Goal: Task Accomplishment & Management: Use online tool/utility

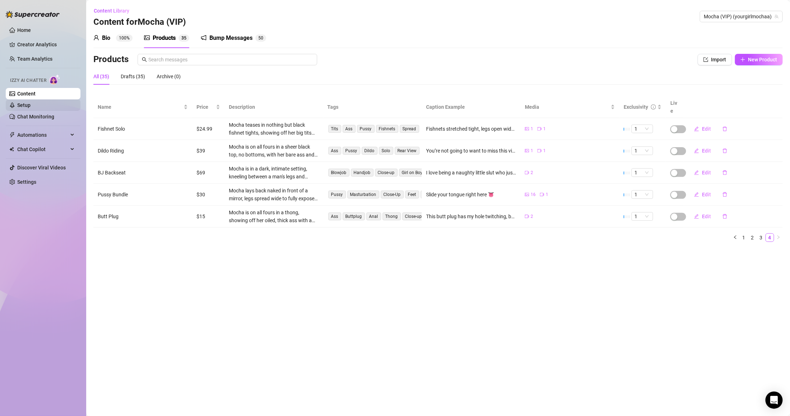
click at [31, 108] on link "Setup" at bounding box center [23, 105] width 13 height 6
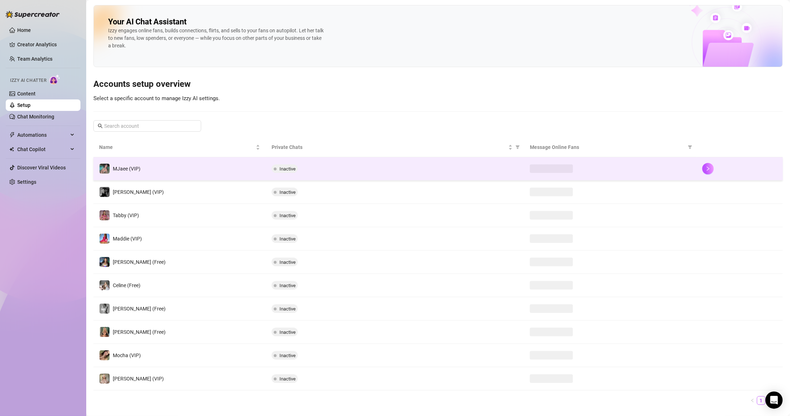
click at [157, 167] on td "MJaee (VIP)" at bounding box center [179, 168] width 172 height 23
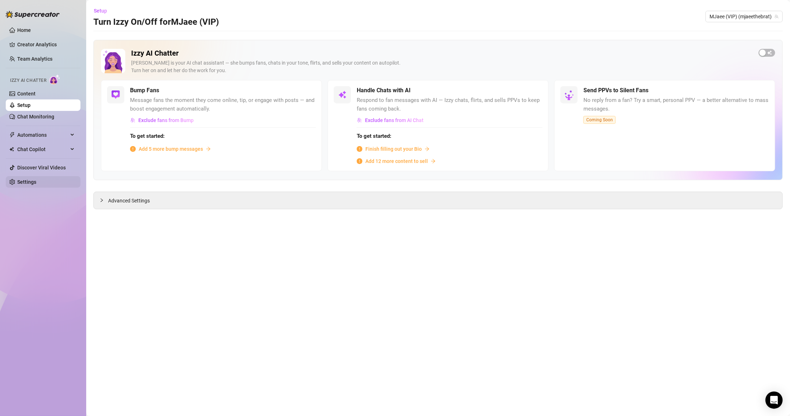
click at [36, 179] on link "Settings" at bounding box center [26, 182] width 19 height 6
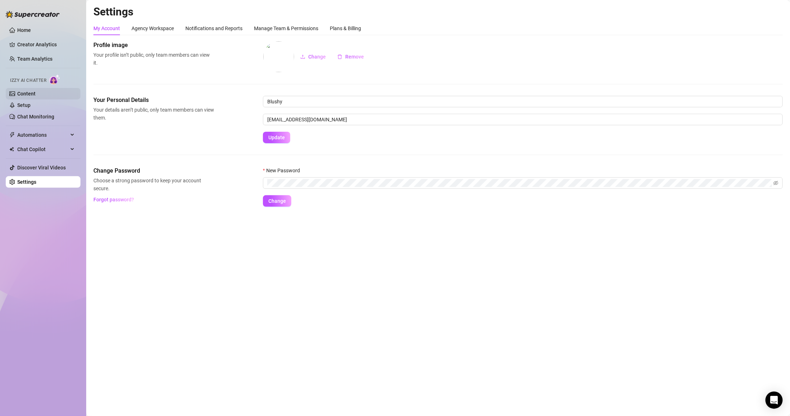
click at [36, 91] on link "Content" at bounding box center [26, 94] width 18 height 6
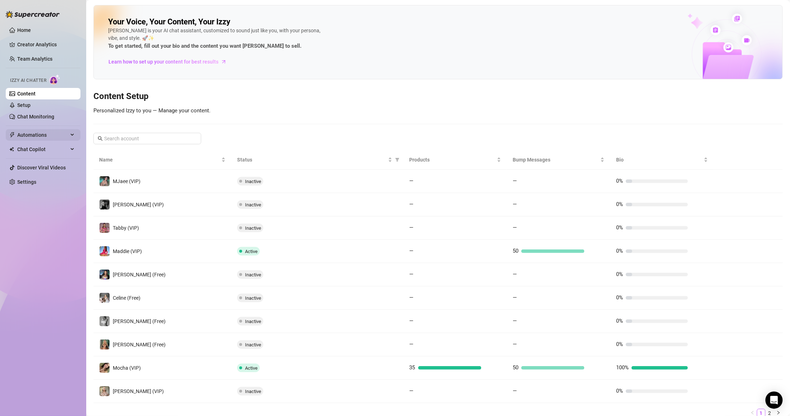
click at [45, 132] on span "Automations" at bounding box center [42, 134] width 51 height 11
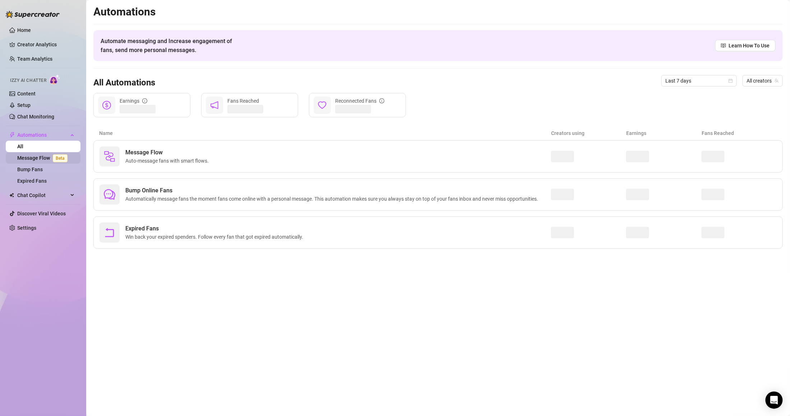
click at [50, 160] on link "Message Flow Beta" at bounding box center [43, 158] width 53 height 6
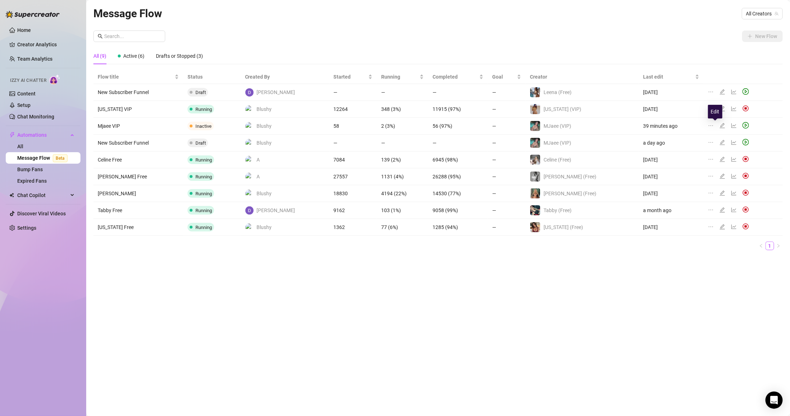
click at [720, 124] on icon "edit" at bounding box center [722, 125] width 5 height 5
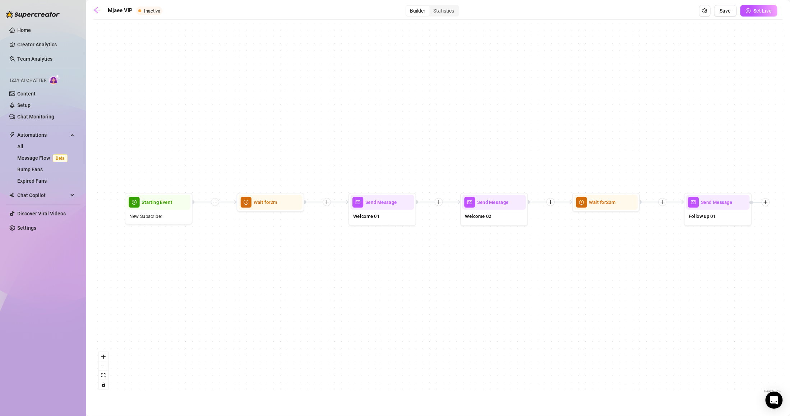
click at [193, 222] on div "Send Message Follow up 01 Wait for 20m Send Message Welcome 02 Send Message Wel…" at bounding box center [438, 209] width 690 height 372
click at [167, 217] on div "New Subscriber" at bounding box center [159, 216] width 64 height 13
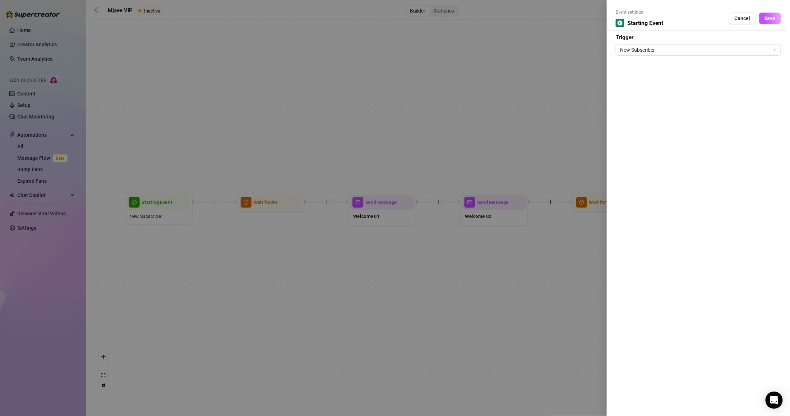
click at [421, 221] on div at bounding box center [395, 208] width 790 height 416
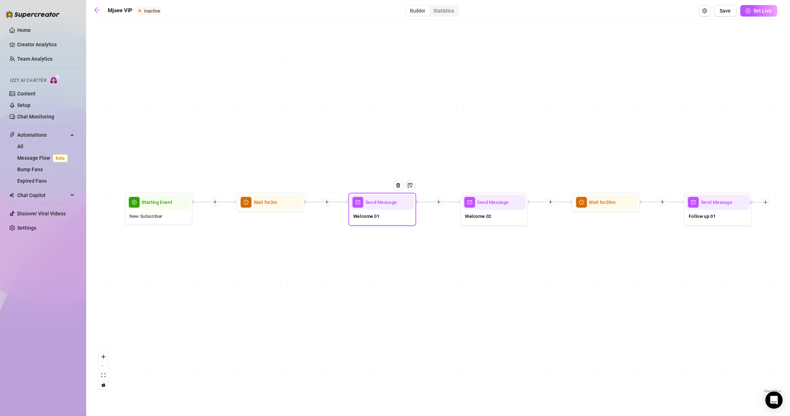
click at [433, 212] on div "Send Message Follow up 01 Wait for 20m Send Message Welcome 02 Send Message Wel…" at bounding box center [438, 209] width 690 height 372
click at [397, 220] on div "Welcome 01" at bounding box center [383, 217] width 64 height 14
type textarea "Hii thanks for subbing! 😘"
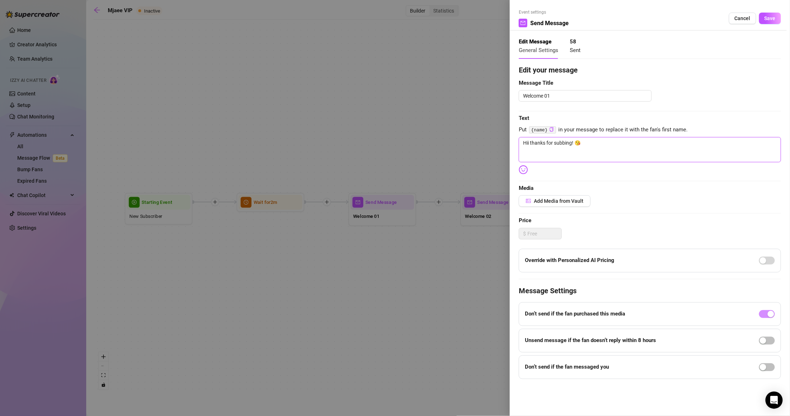
drag, startPoint x: 548, startPoint y: 145, endPoint x: 517, endPoint y: 148, distance: 31.0
click at [517, 148] on div "Event settings Send Message Cancel Save Edit Message General Settings 58 Sent E…" at bounding box center [650, 208] width 280 height 416
paste textarea "i I'm so glad you're here!"
type textarea "Hiii I'm so glad you're here! 😘"
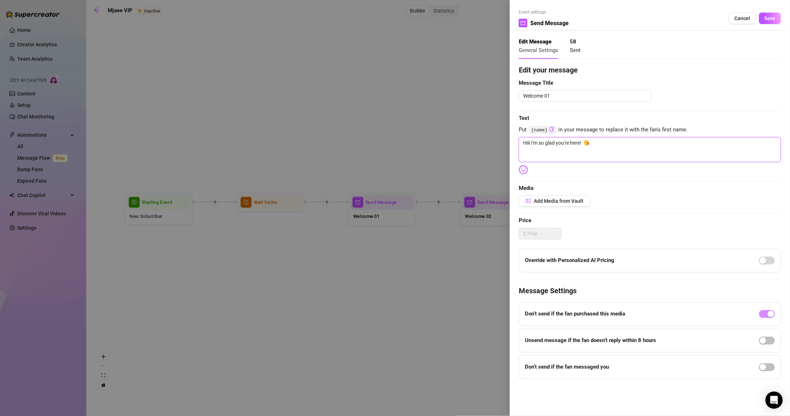
click at [601, 139] on textarea "Hiii I'm so glad you're here! 😘" at bounding box center [650, 149] width 262 height 25
type textarea "Hiii I'm so glad you're here!"
click at [773, 17] on span "Save" at bounding box center [770, 18] width 11 height 6
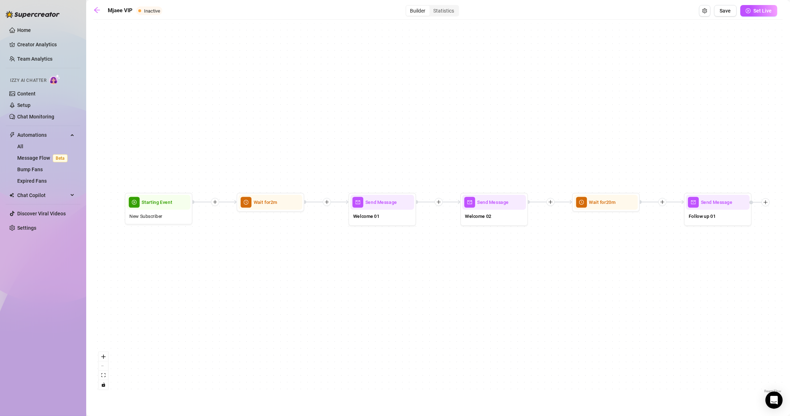
click at [389, 223] on div "Welcome 01" at bounding box center [383, 217] width 64 height 14
type textarea "Hiii I'm so glad you're here!"
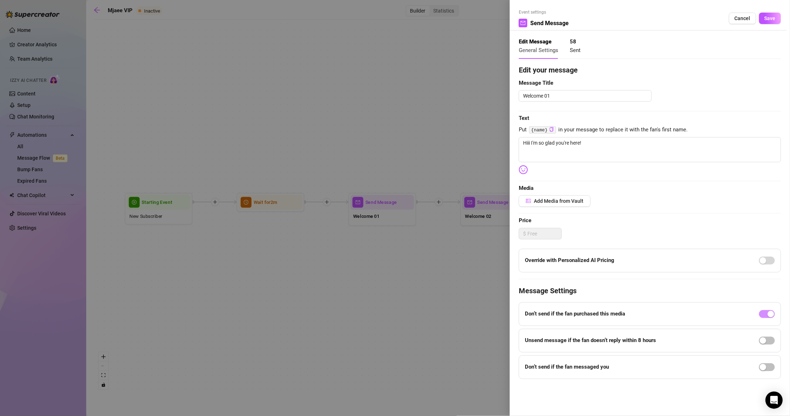
click at [379, 262] on div at bounding box center [395, 208] width 790 height 416
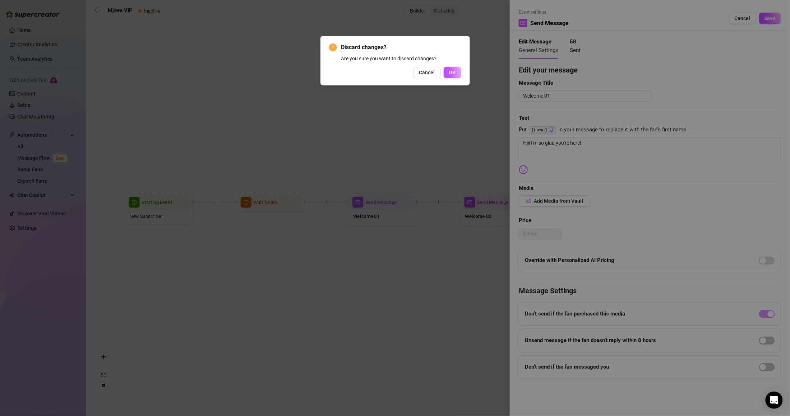
click at [475, 215] on div "Discard changes? Are you sure you want to discard changes? Cancel OK" at bounding box center [395, 208] width 790 height 416
drag, startPoint x: 453, startPoint y: 70, endPoint x: 452, endPoint y: 115, distance: 45.7
click at [452, 115] on div "Discard changes? Are you sure you want to discard changes? Cancel OK" at bounding box center [395, 208] width 790 height 416
click at [433, 75] on button "Cancel" at bounding box center [427, 72] width 27 height 11
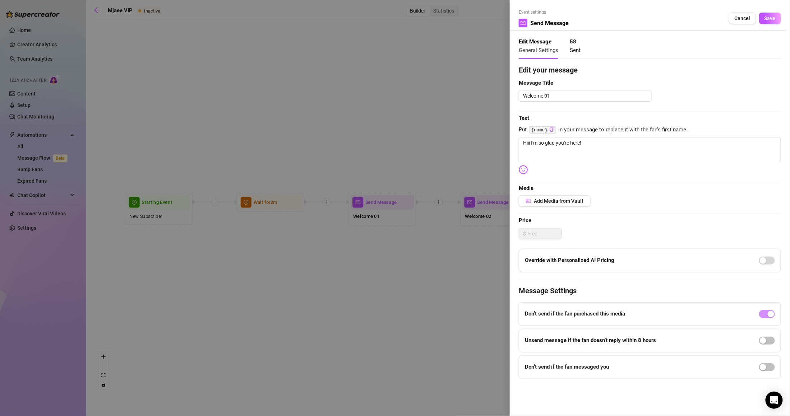
click at [482, 203] on div at bounding box center [395, 208] width 790 height 416
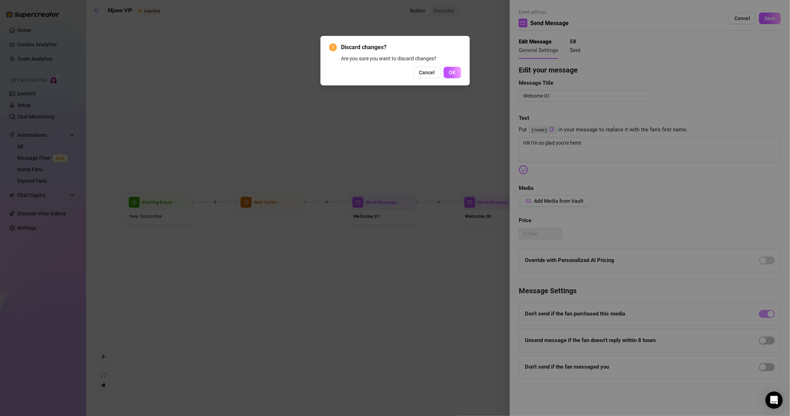
click at [482, 203] on div "Discard changes? Are you sure you want to discard changes? Cancel OK" at bounding box center [395, 208] width 790 height 416
click at [430, 74] on span "Cancel" at bounding box center [427, 73] width 16 height 6
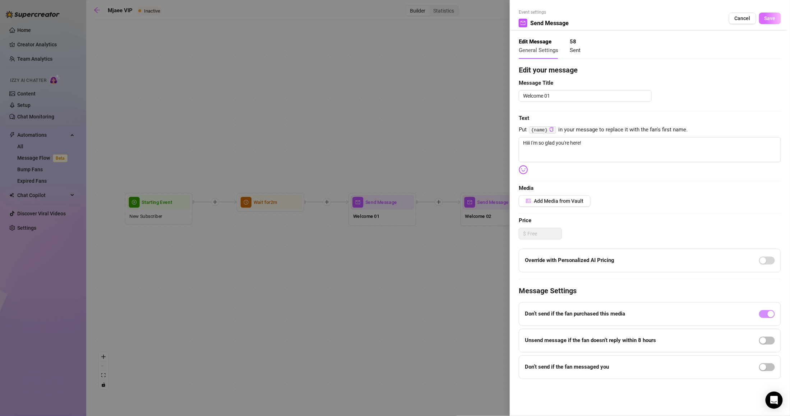
click at [777, 14] on button "Save" at bounding box center [770, 18] width 22 height 11
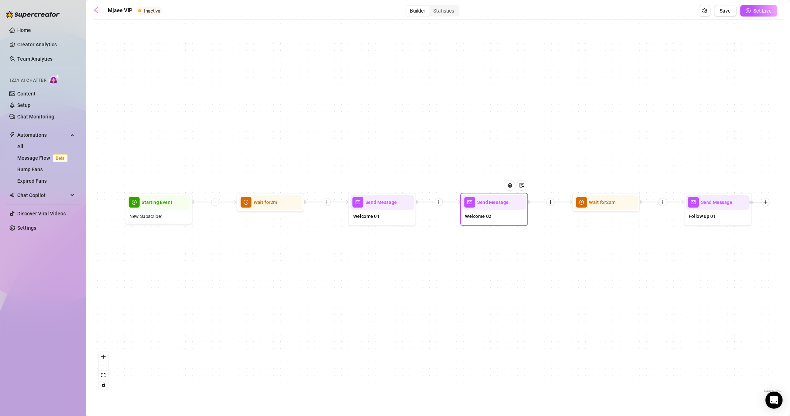
click at [509, 219] on div "Welcome 02" at bounding box center [494, 217] width 64 height 14
type textarea "How'd you find me?"
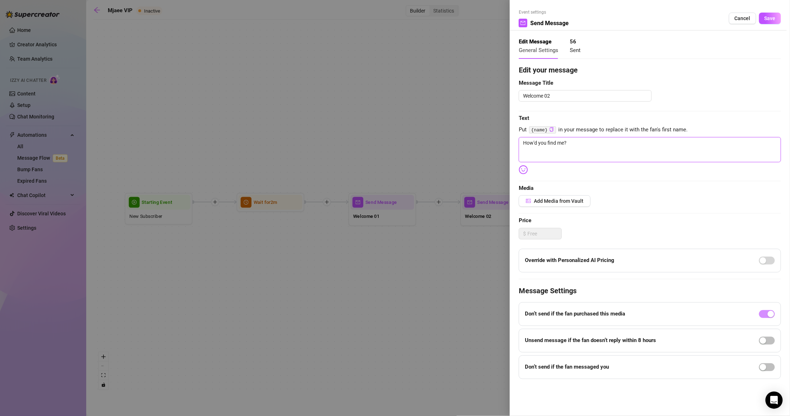
click at [617, 143] on textarea "How'd you find me?" at bounding box center [650, 149] width 262 height 25
paste textarea "What did you think of my welcome vid? 😘"
type textarea "What did you think of my welcome vid? 😘"
click at [769, 17] on span "Save" at bounding box center [770, 18] width 11 height 6
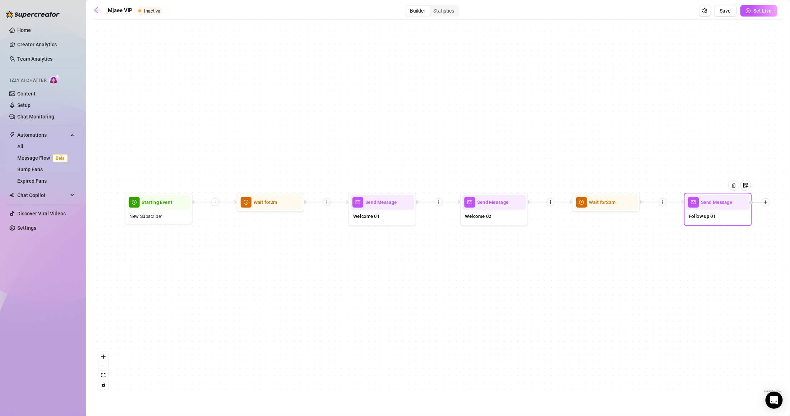
click at [707, 216] on span "Follow up 01" at bounding box center [702, 217] width 27 height 8
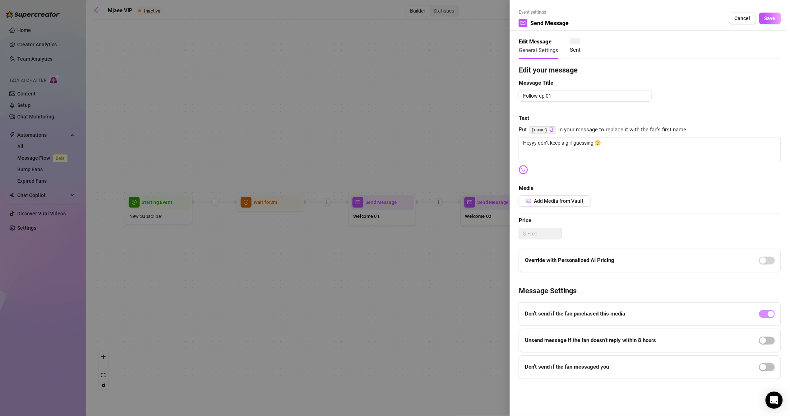
type textarea "Heyyy don’t keep a girl guessing 🫣"
click at [681, 143] on textarea "Heyyy don’t keep a girl guessing 🫣" at bounding box center [650, 149] width 262 height 25
paste textarea "Nothing??? Did you even watch it??"
type textarea "Nothing??? Did you even watch it??"
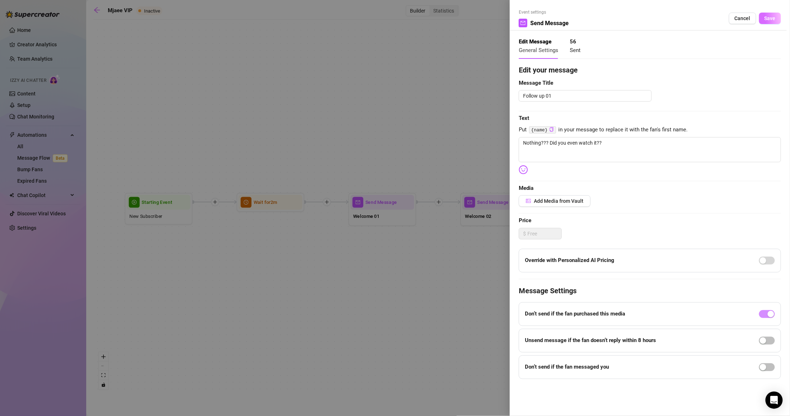
click at [772, 18] on span "Save" at bounding box center [770, 18] width 11 height 6
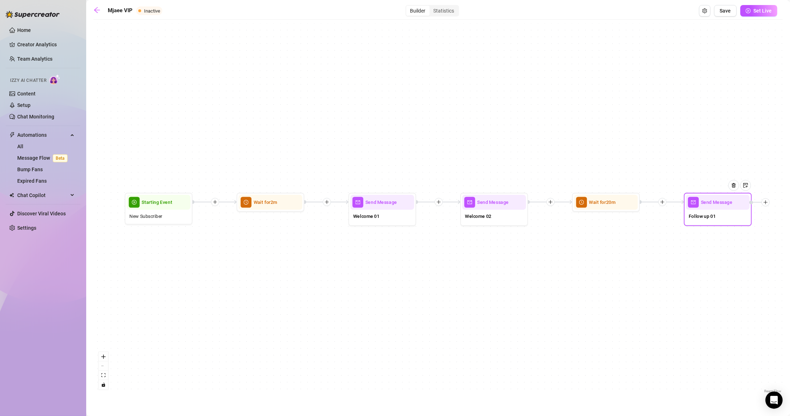
click at [708, 211] on div "Follow up 01" at bounding box center [718, 217] width 64 height 14
type textarea "Nothing??? Did you even watch it??"
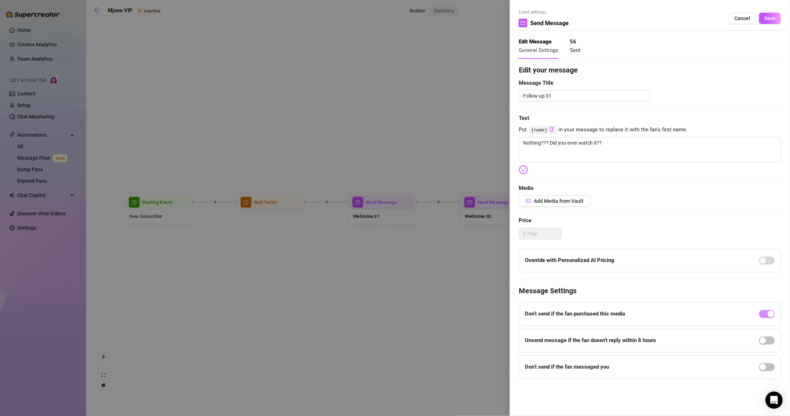
click at [462, 264] on div at bounding box center [395, 208] width 790 height 416
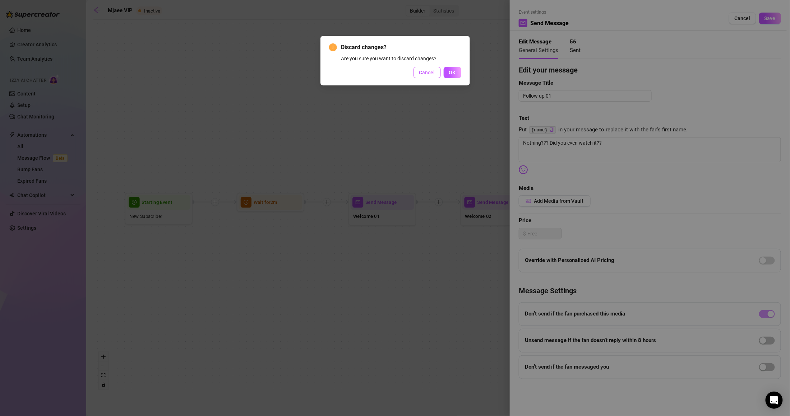
click at [434, 78] on button "Cancel" at bounding box center [427, 72] width 27 height 11
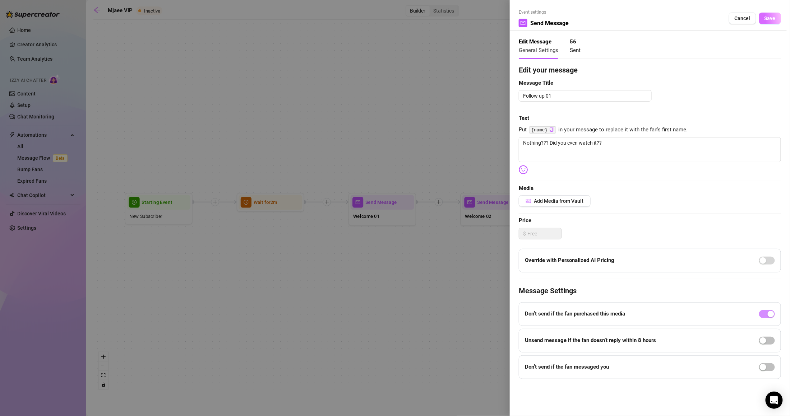
click at [778, 22] on button "Save" at bounding box center [770, 18] width 22 height 11
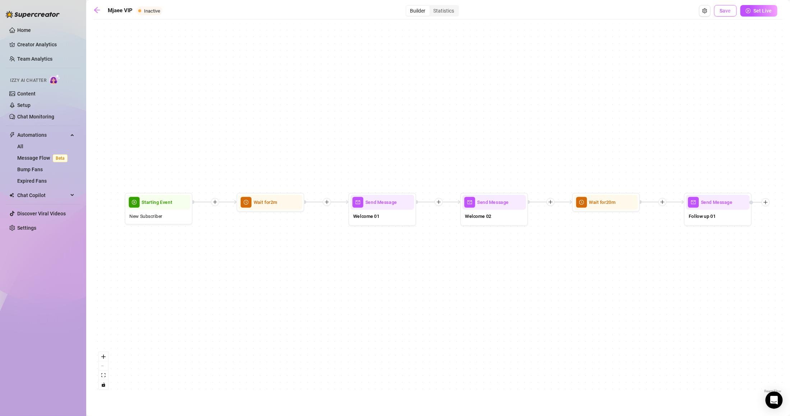
click at [729, 8] on span "Save" at bounding box center [725, 11] width 11 height 6
